Goal: Information Seeking & Learning: Learn about a topic

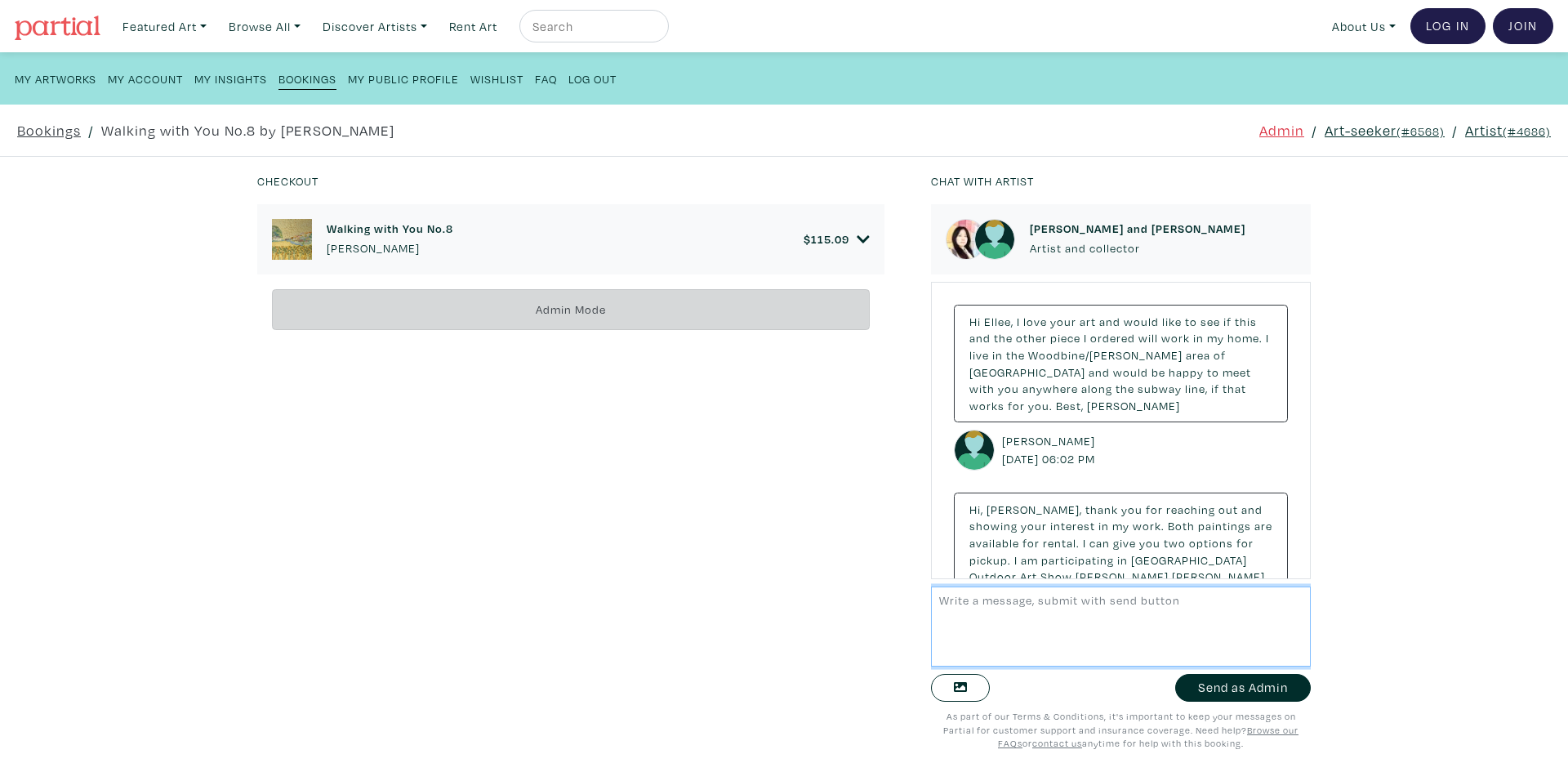
scroll to position [1626, 0]
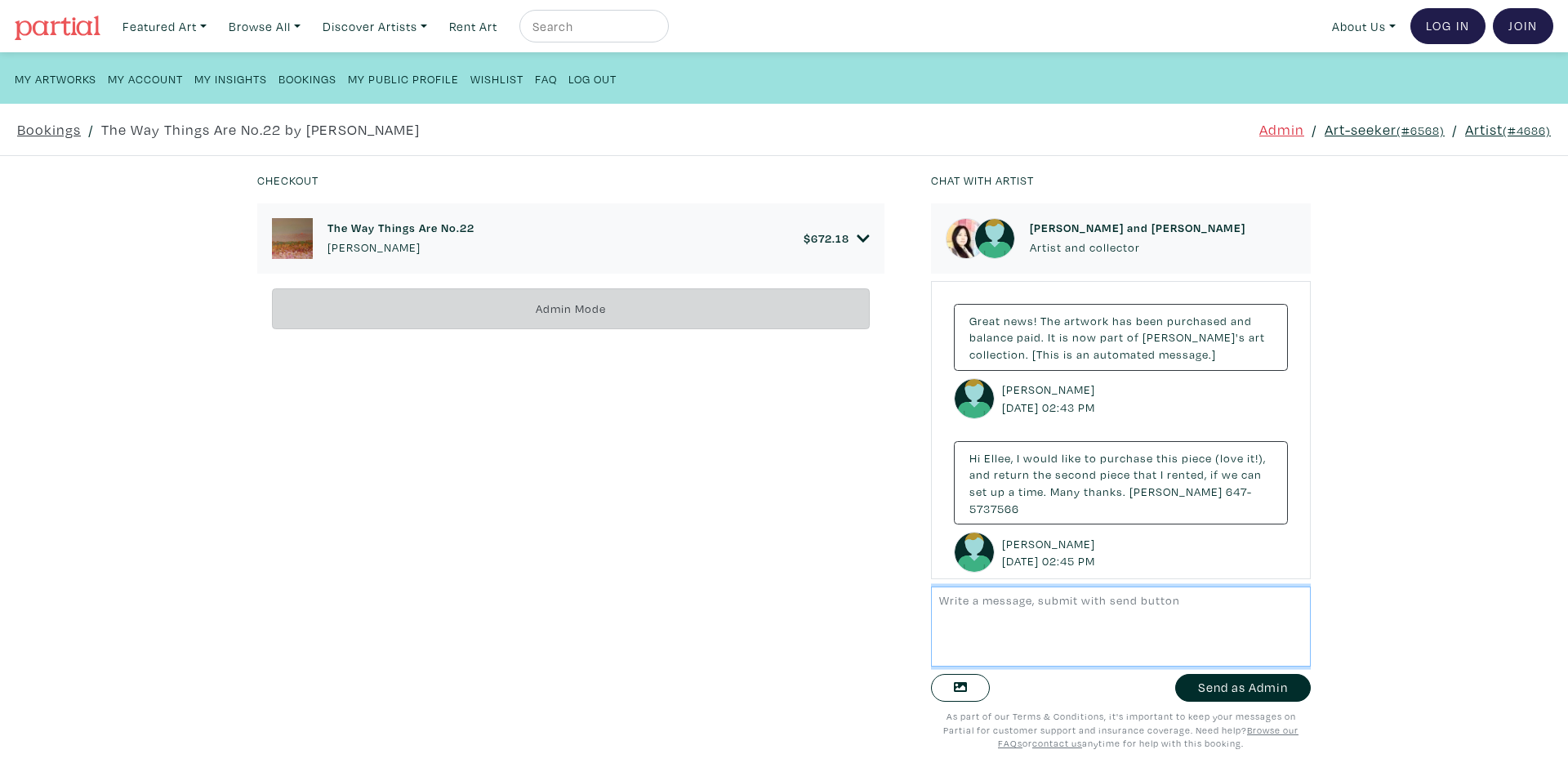
scroll to position [205, 0]
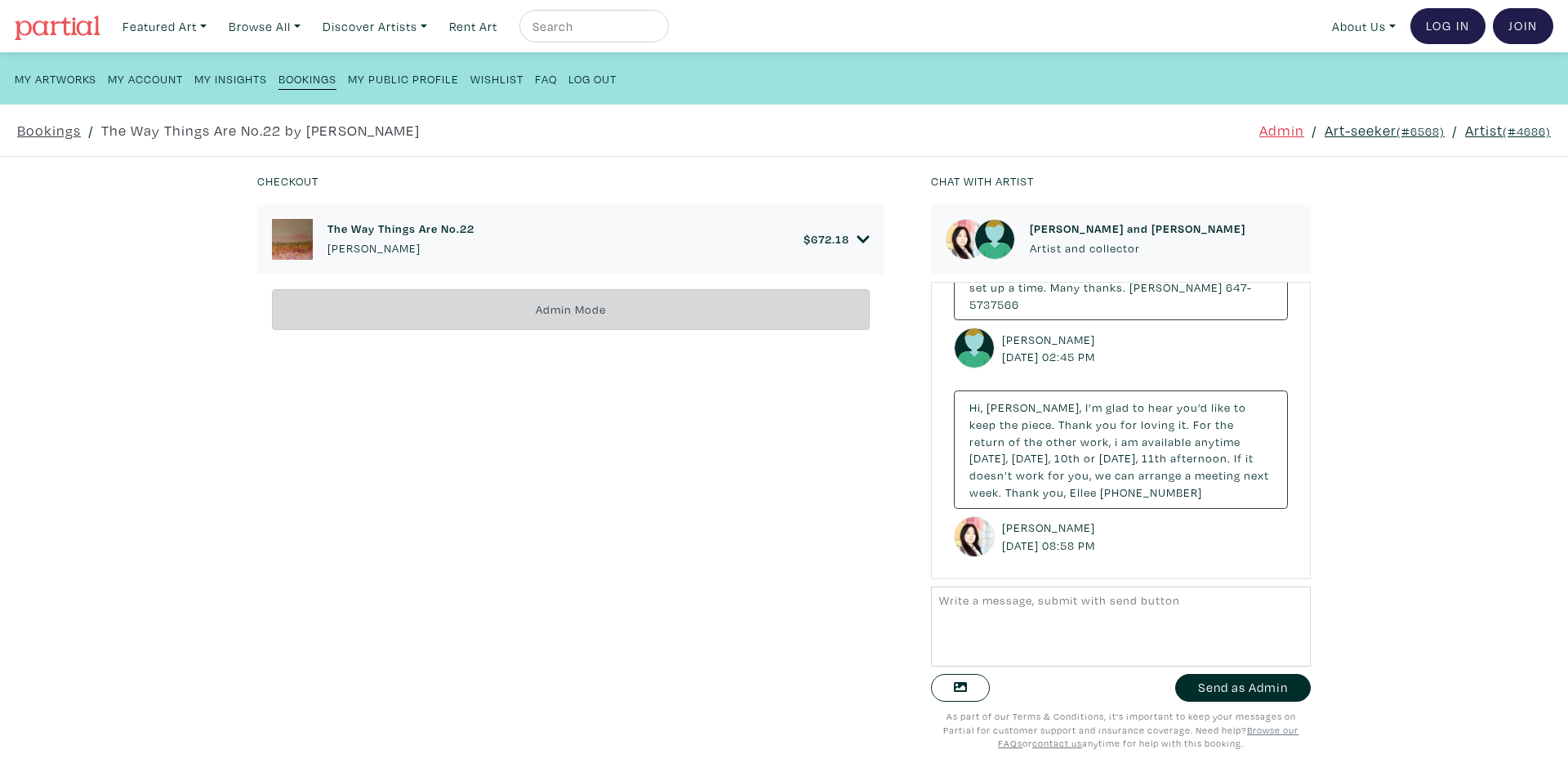
click at [863, 241] on div "The Way Things Are No.22 Ellee SY Lee $ 672.18" at bounding box center [570, 240] width 627 height 71
click at [858, 236] on icon at bounding box center [863, 239] width 13 height 14
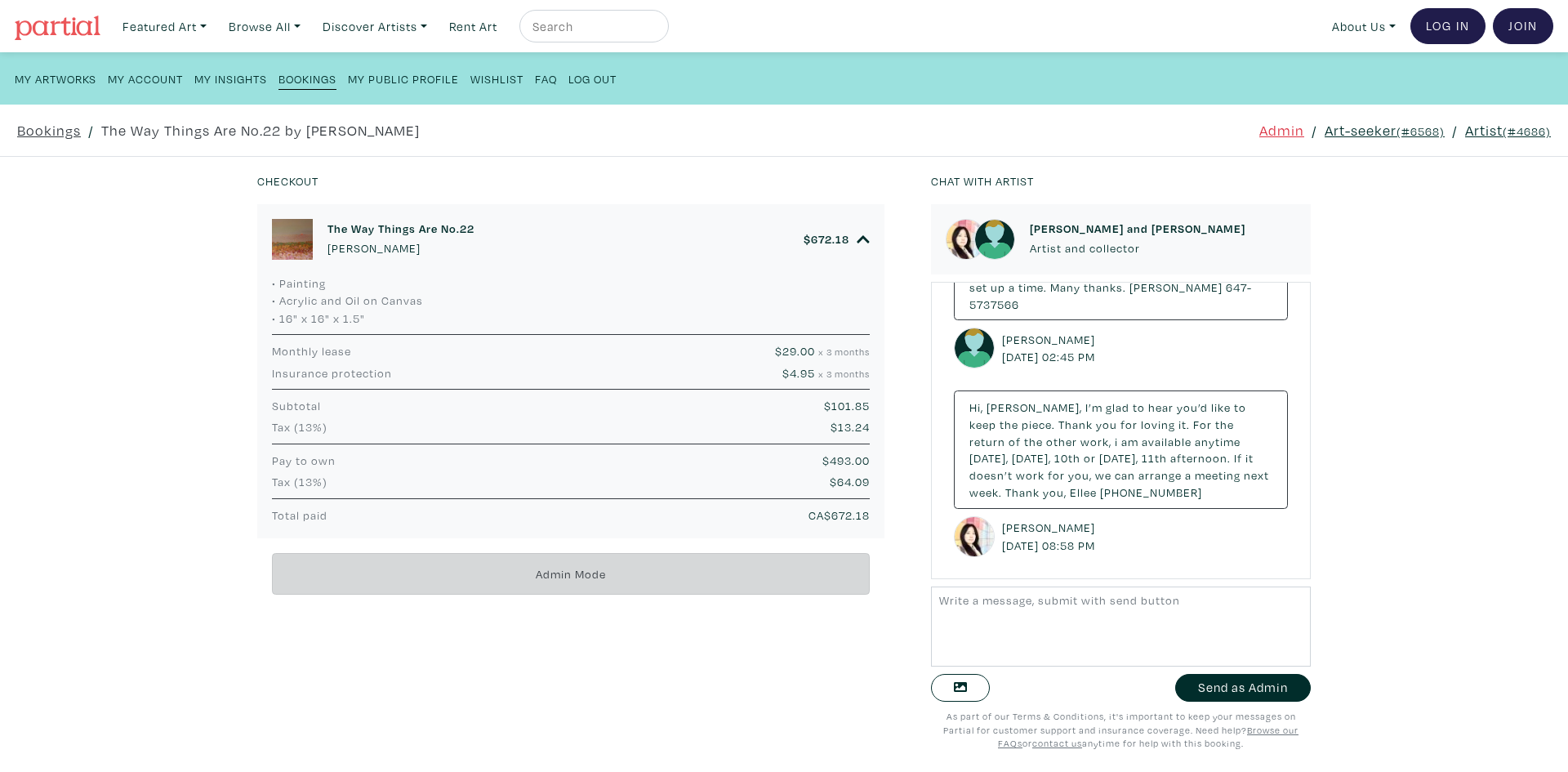
click at [363, 232] on h6 "The Way Things Are No.22" at bounding box center [401, 228] width 147 height 14
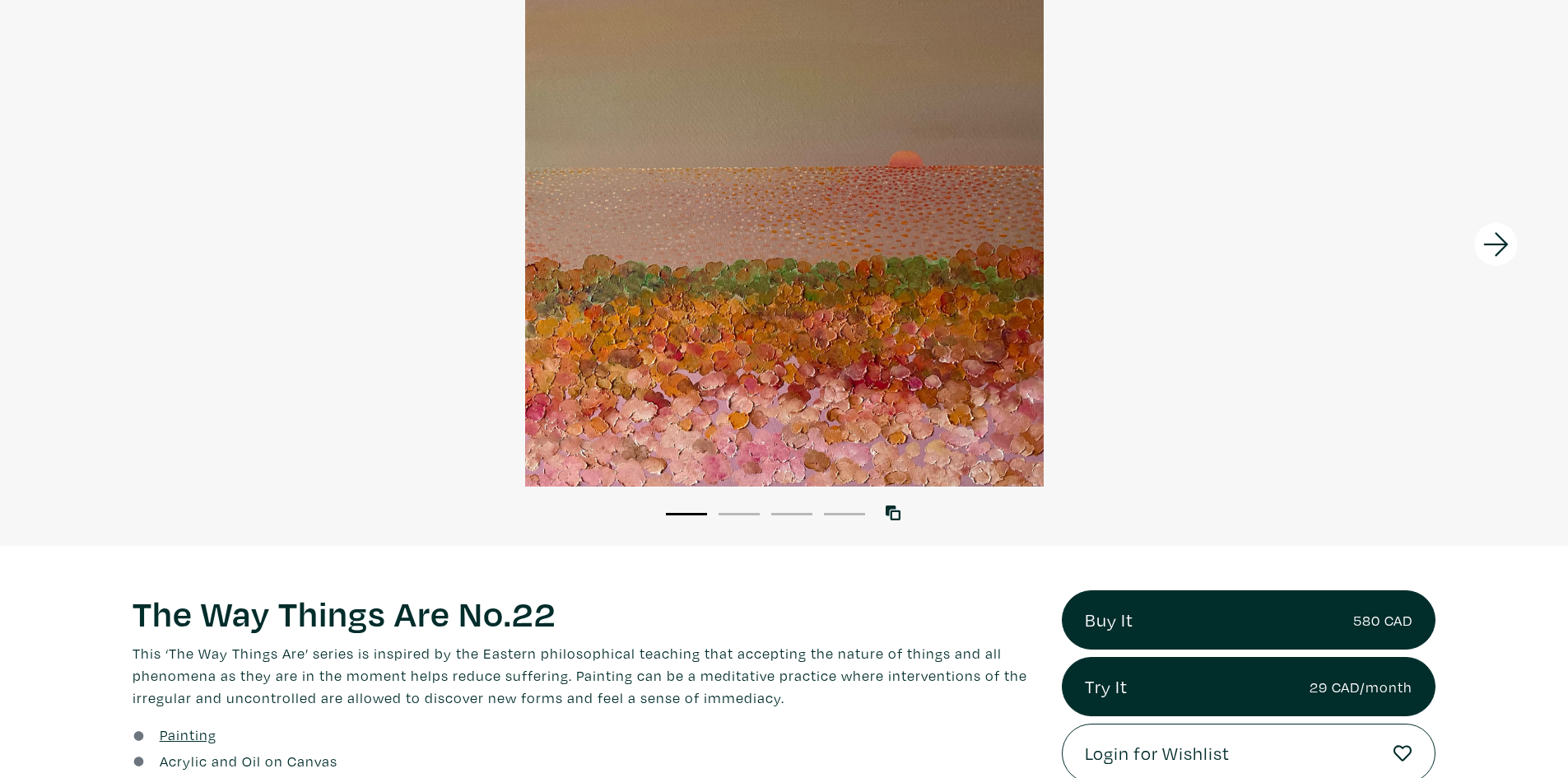
scroll to position [411, 0]
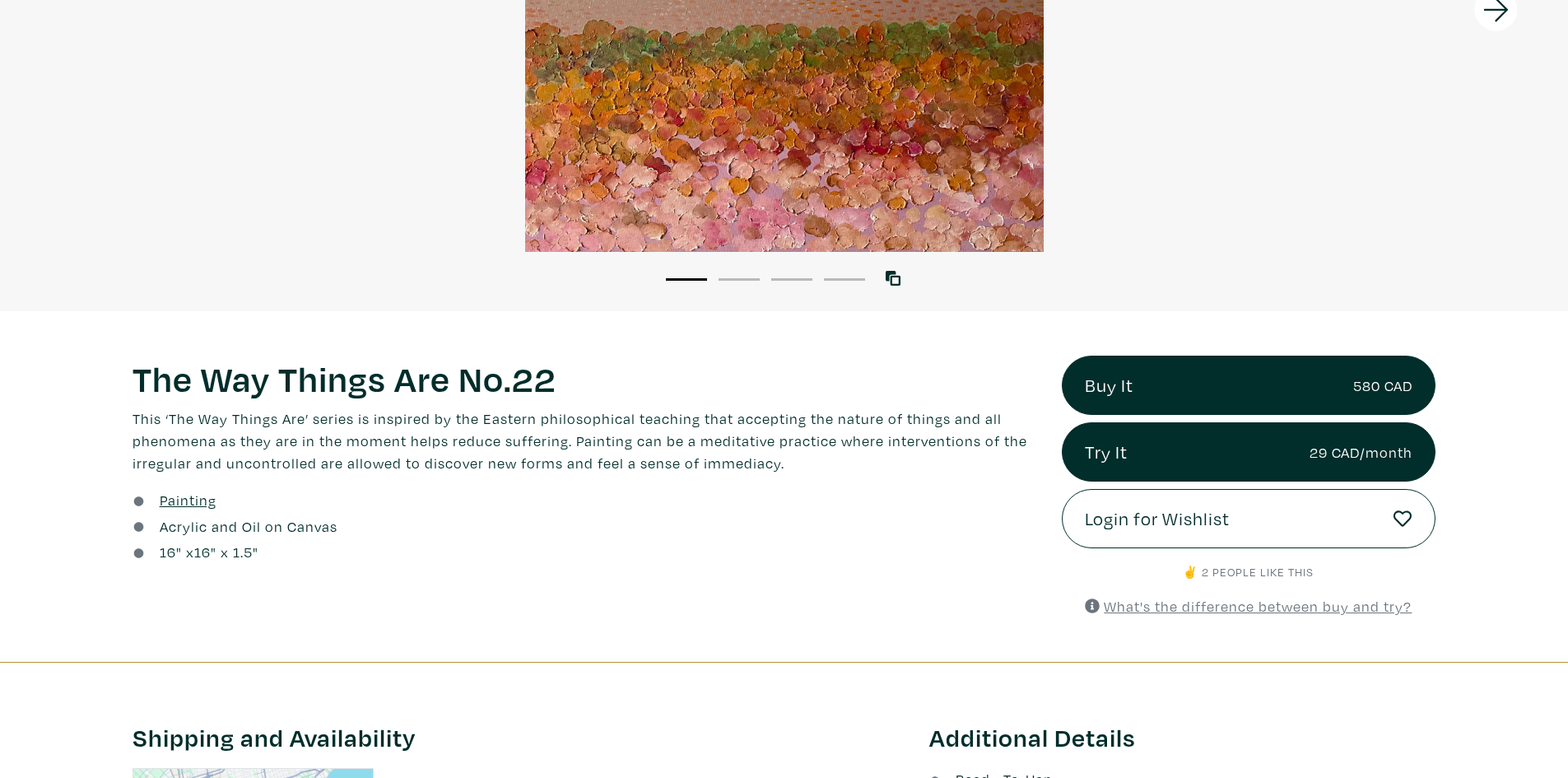
click at [1357, 93] on div at bounding box center [1372, 10] width 392 height 604
